Goal: Task Accomplishment & Management: Use online tool/utility

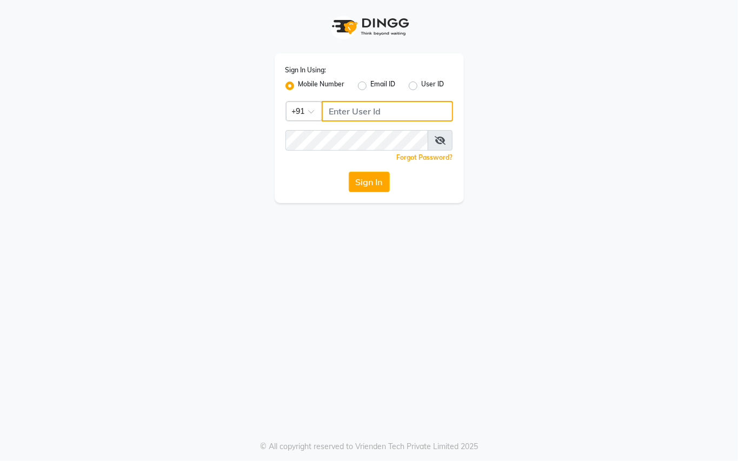
click at [368, 112] on input "Username" at bounding box center [386, 111] width 131 height 21
type input "76269672781"
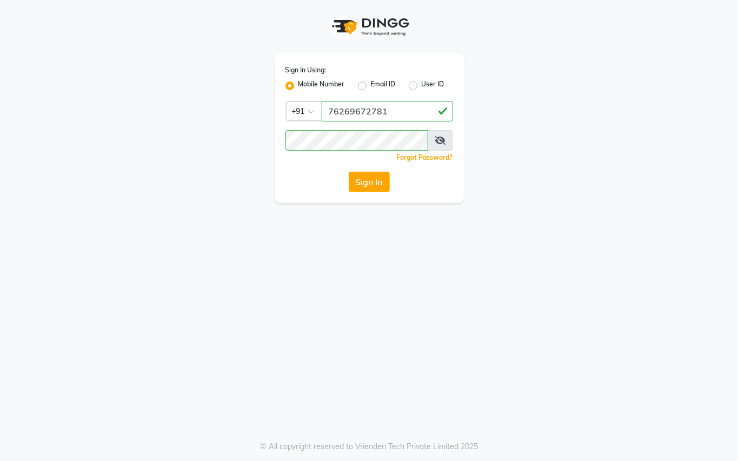
click at [371, 167] on div "Sign In Using: Mobile Number Email ID User ID Country Code × [PHONE_NUMBER] Rem…" at bounding box center [368, 128] width 189 height 150
click at [367, 179] on button "Sign In" at bounding box center [369, 182] width 41 height 21
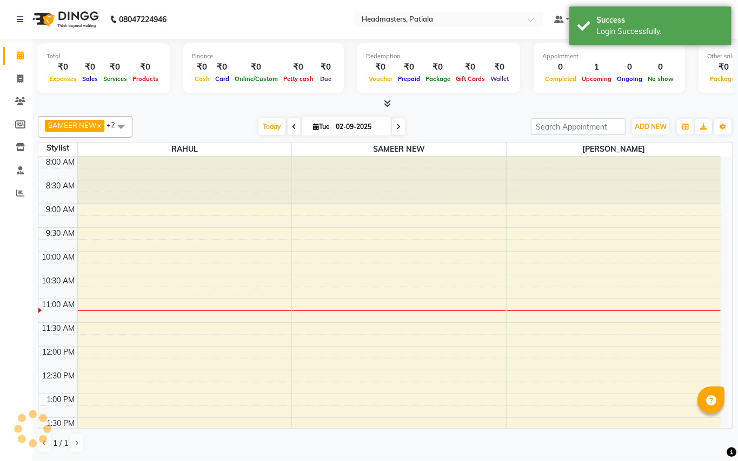
click at [304, 14] on nav "08047224946 Select Location × Headmasters, Patiala Default Panel My Panel Engli…" at bounding box center [369, 19] width 738 height 39
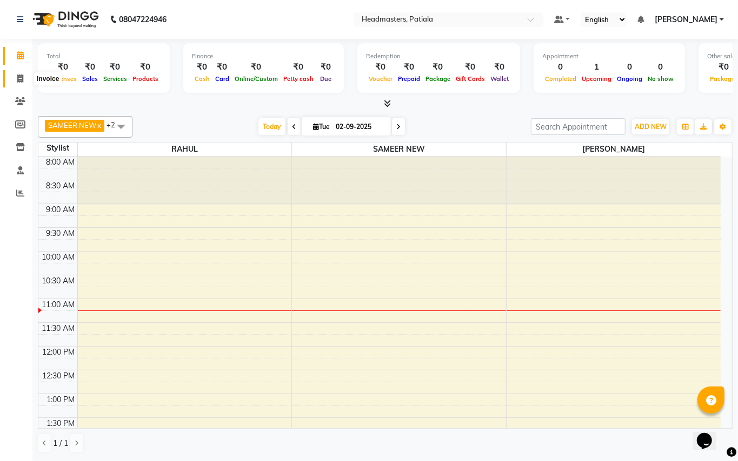
click at [18, 81] on icon at bounding box center [20, 79] width 6 height 8
select select "service"
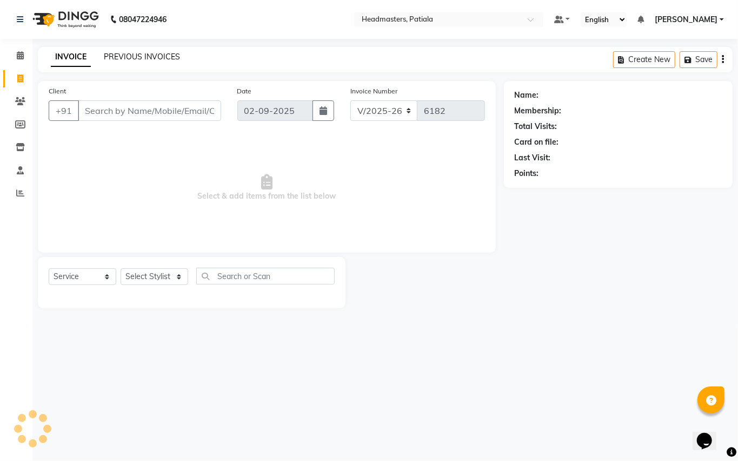
click at [150, 55] on link "PREVIOUS INVOICES" at bounding box center [142, 57] width 76 height 10
